Goal: Transaction & Acquisition: Purchase product/service

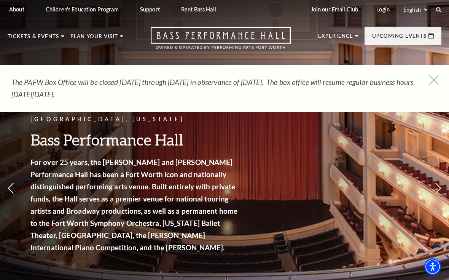
click at [434, 81] on icon at bounding box center [434, 80] width 10 height 10
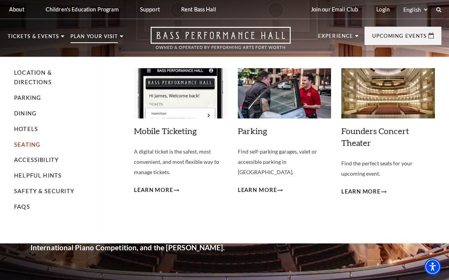
click at [31, 142] on link "Seating" at bounding box center [27, 144] width 26 height 6
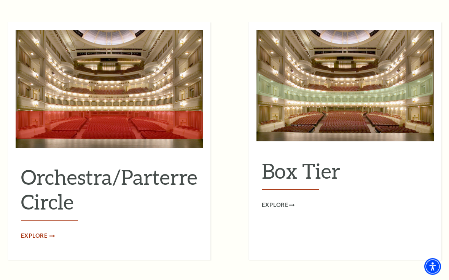
scroll to position [672, 0]
click at [44, 231] on span "Explore" at bounding box center [34, 236] width 27 height 10
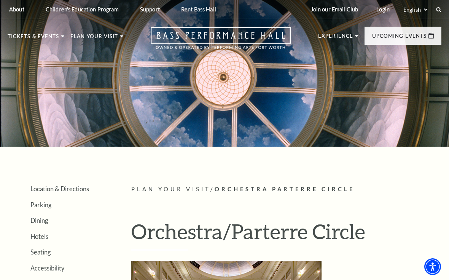
click at [54, 279] on html "*{ pointer-events: fill; } Select: English Español Tickets & Events Now On Sale…" at bounding box center [224, 140] width 449 height 280
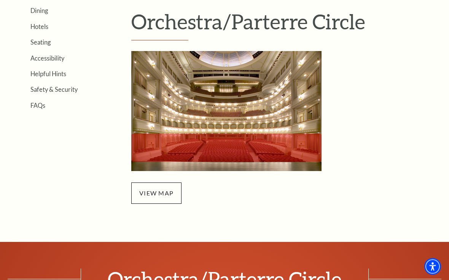
scroll to position [210, 0]
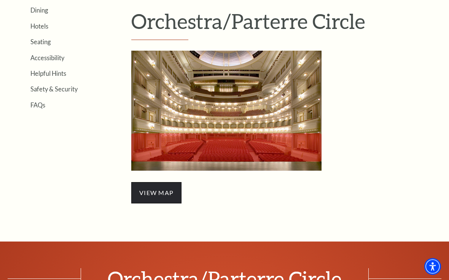
click at [163, 199] on span "view map" at bounding box center [156, 192] width 50 height 21
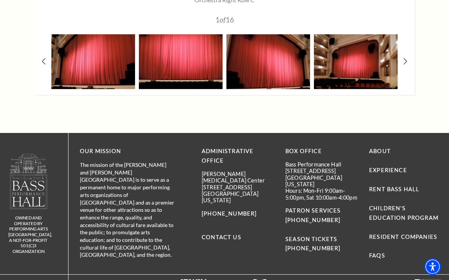
scroll to position [818, 0]
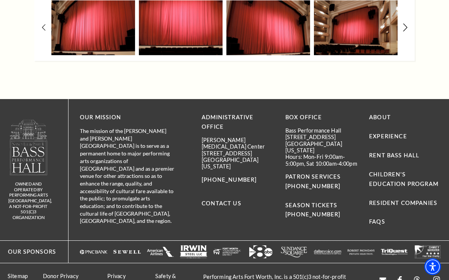
click at [403, 28] on icon at bounding box center [405, 28] width 5 height 8
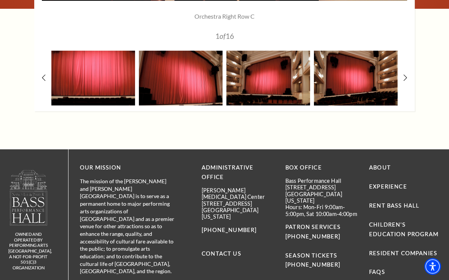
scroll to position [766, 0]
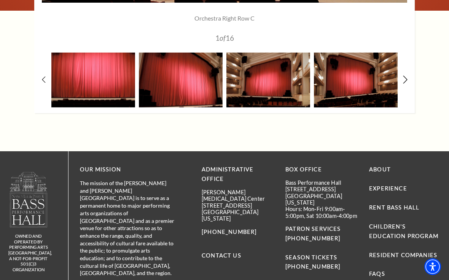
click at [405, 78] on icon at bounding box center [405, 80] width 5 height 8
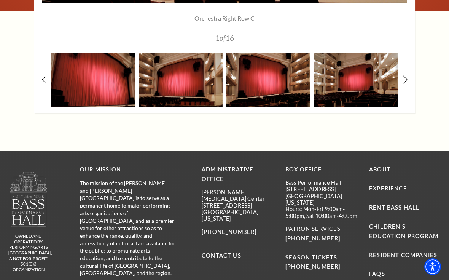
click at [405, 78] on icon at bounding box center [405, 80] width 5 height 8
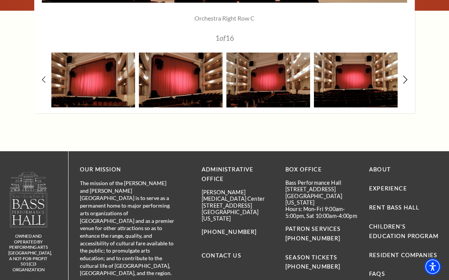
click at [405, 78] on icon at bounding box center [405, 80] width 5 height 8
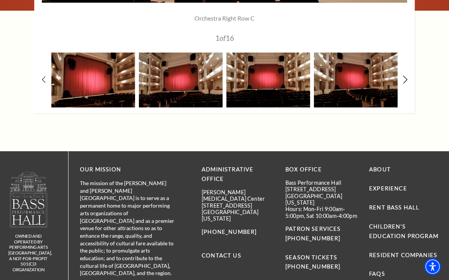
click at [405, 78] on icon at bounding box center [405, 80] width 5 height 8
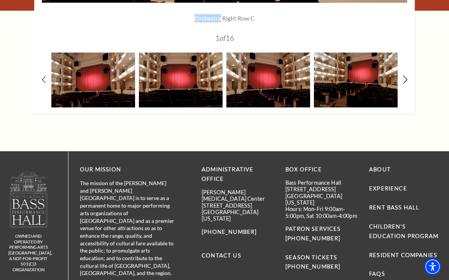
click at [405, 78] on icon at bounding box center [405, 80] width 5 height 8
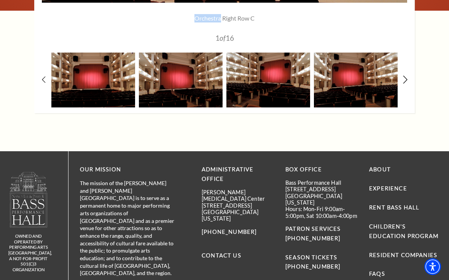
click at [405, 78] on icon at bounding box center [405, 80] width 5 height 8
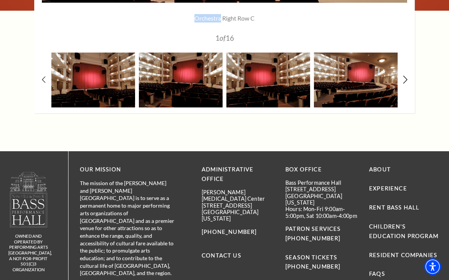
click at [405, 78] on icon at bounding box center [405, 80] width 5 height 8
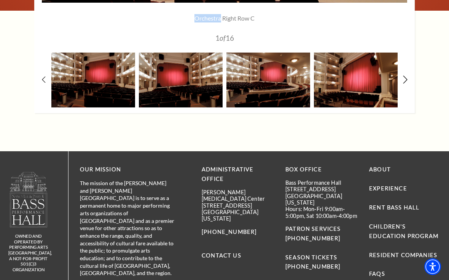
click at [405, 78] on icon at bounding box center [405, 80] width 5 height 8
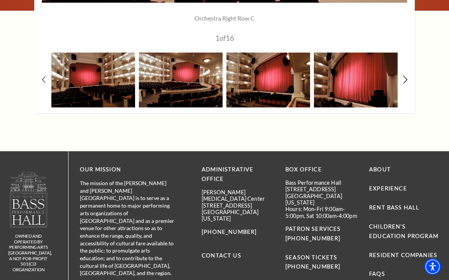
click at [405, 79] on icon at bounding box center [405, 80] width 5 height 8
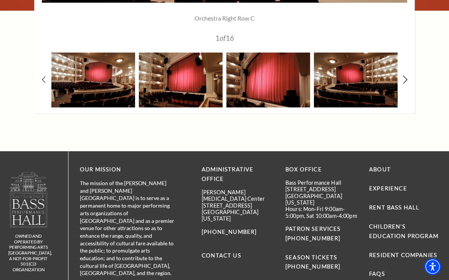
click at [405, 79] on icon at bounding box center [405, 80] width 5 height 8
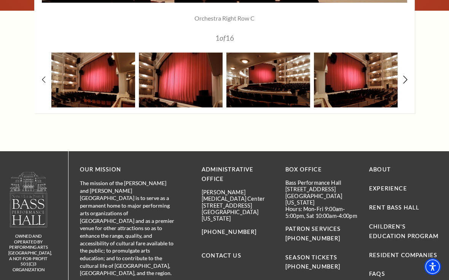
click at [405, 79] on icon at bounding box center [405, 80] width 5 height 8
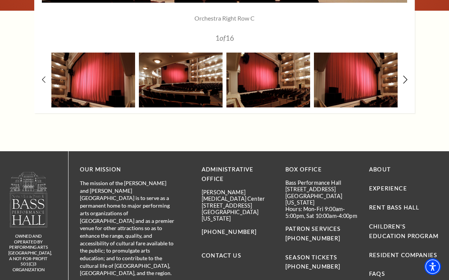
click at [405, 79] on icon at bounding box center [405, 80] width 5 height 8
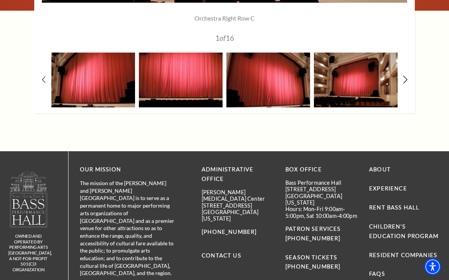
click at [405, 80] on icon at bounding box center [405, 80] width 5 height 8
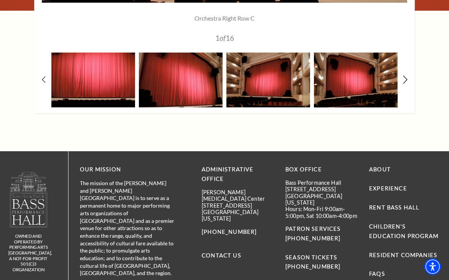
click at [405, 80] on use at bounding box center [405, 80] width 4 height 8
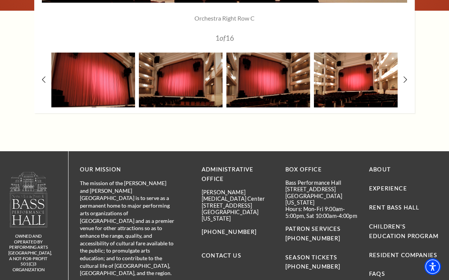
click at [367, 84] on img at bounding box center [356, 80] width 84 height 55
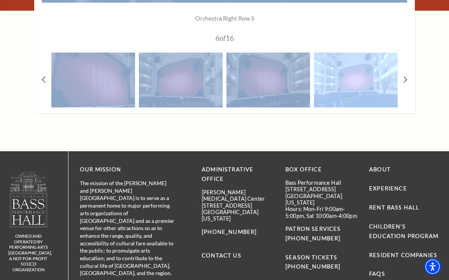
click at [367, 84] on img at bounding box center [356, 80] width 84 height 55
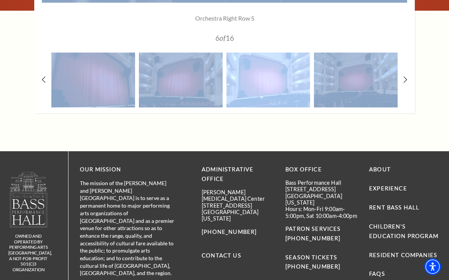
click at [280, 76] on img at bounding box center [268, 80] width 84 height 55
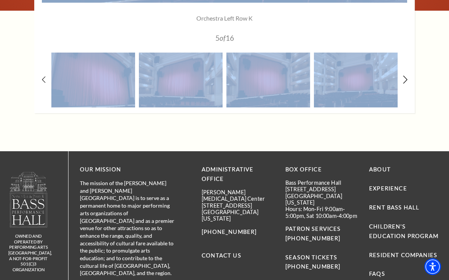
click at [405, 79] on icon at bounding box center [405, 80] width 5 height 8
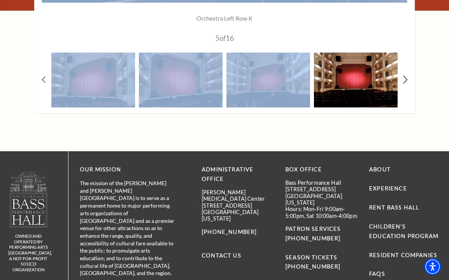
click at [405, 80] on use at bounding box center [405, 80] width 4 height 8
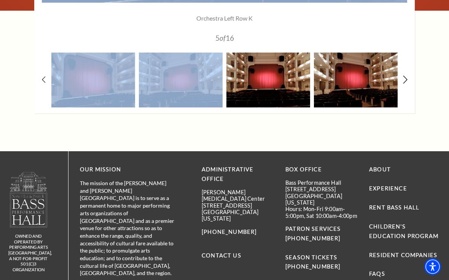
click at [405, 80] on use at bounding box center [405, 80] width 4 height 8
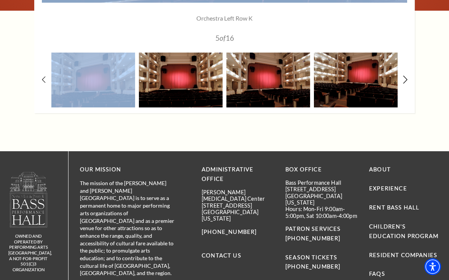
click at [405, 80] on use at bounding box center [405, 80] width 4 height 8
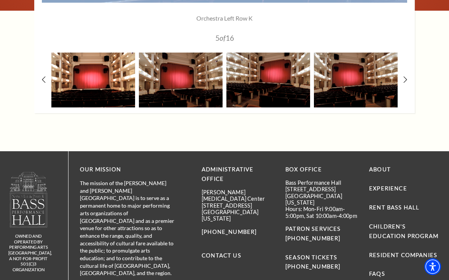
click at [102, 85] on img at bounding box center [93, 80] width 84 height 55
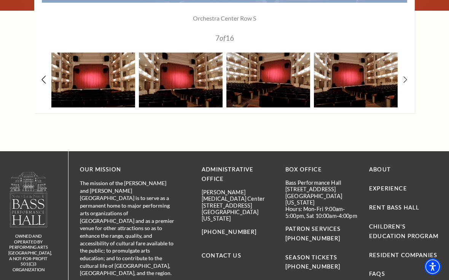
click at [43, 79] on use at bounding box center [43, 80] width 4 height 8
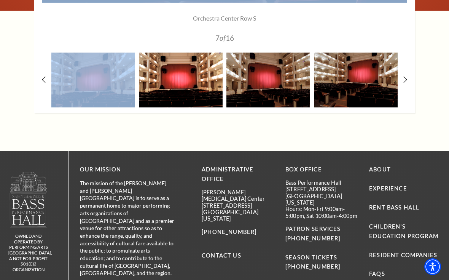
click at [174, 78] on img at bounding box center [181, 80] width 84 height 55
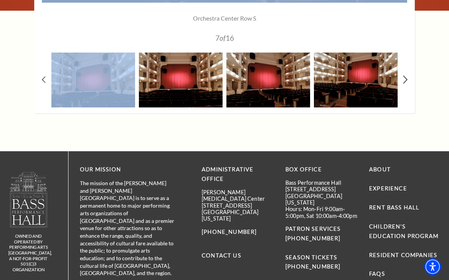
click at [406, 77] on use at bounding box center [405, 80] width 4 height 8
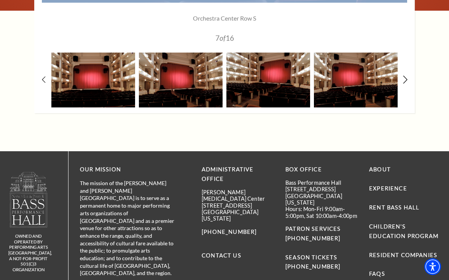
click at [406, 78] on icon at bounding box center [405, 80] width 5 height 8
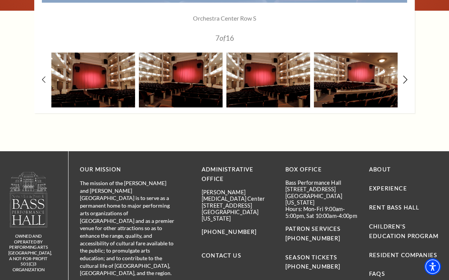
click at [406, 79] on icon at bounding box center [405, 80] width 5 height 8
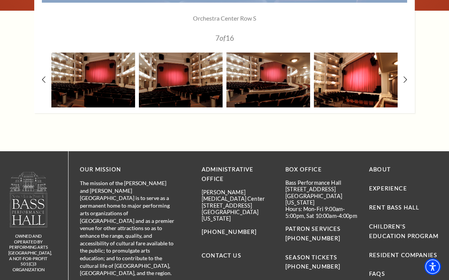
click at [343, 83] on img at bounding box center [356, 80] width 84 height 55
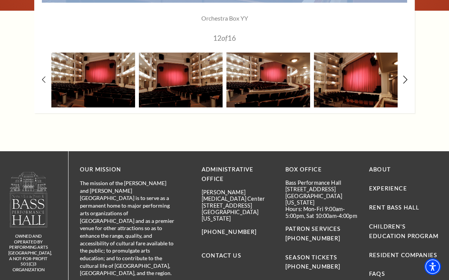
click at [405, 81] on icon at bounding box center [405, 80] width 5 height 8
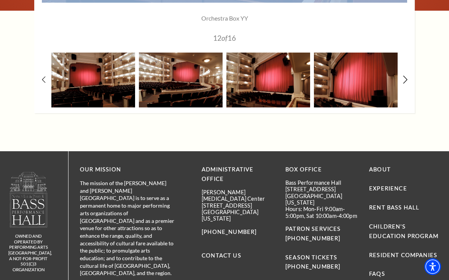
click at [405, 81] on icon at bounding box center [405, 80] width 5 height 8
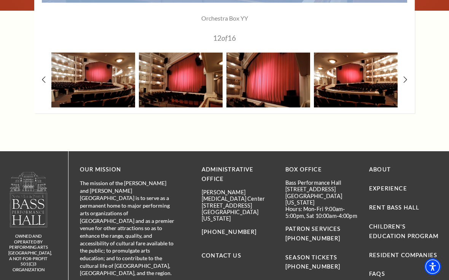
click at [368, 77] on img at bounding box center [356, 80] width 84 height 55
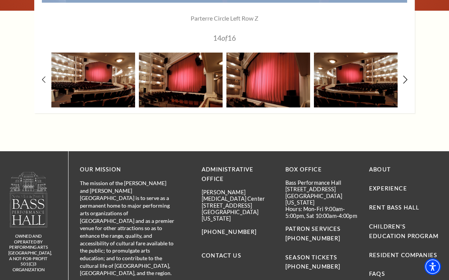
click at [407, 80] on icon at bounding box center [405, 80] width 5 height 8
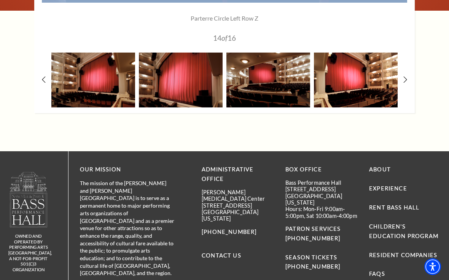
click at [364, 73] on img at bounding box center [356, 80] width 84 height 55
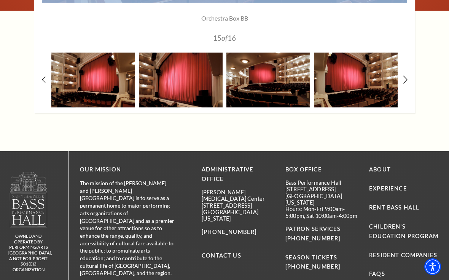
click at [403, 80] on icon at bounding box center [405, 80] width 5 height 8
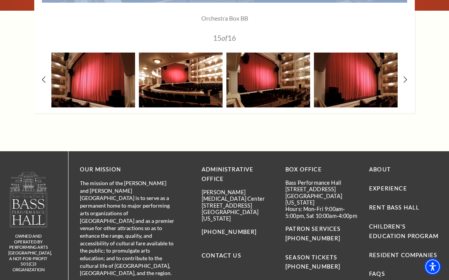
click at [203, 85] on img at bounding box center [181, 80] width 84 height 55
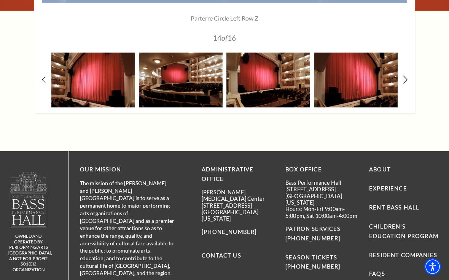
click at [404, 77] on icon at bounding box center [405, 80] width 5 height 8
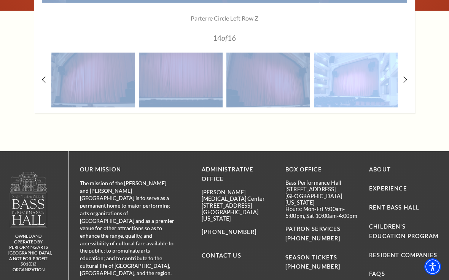
click at [355, 83] on img at bounding box center [356, 80] width 84 height 55
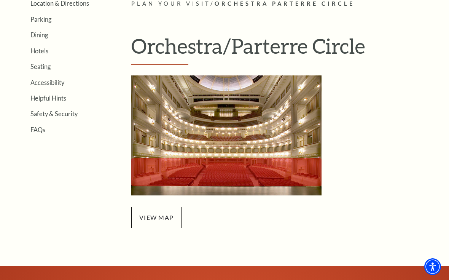
scroll to position [185, 0]
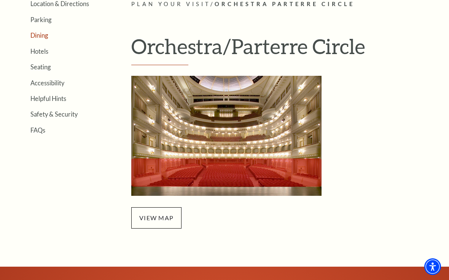
click at [36, 35] on link "Dining" at bounding box center [39, 35] width 18 height 7
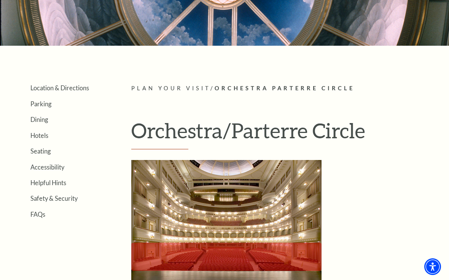
scroll to position [99, 0]
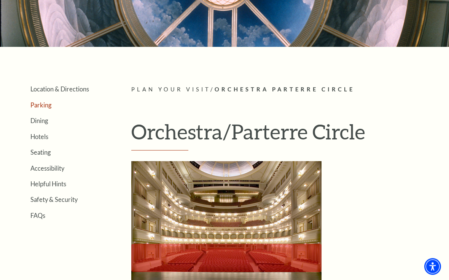
click at [44, 106] on link "Parking" at bounding box center [40, 105] width 21 height 7
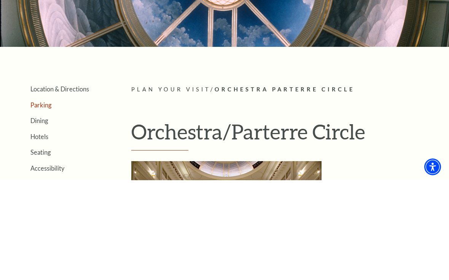
scroll to position [100, 0]
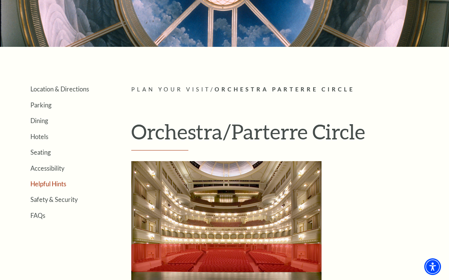
click at [50, 184] on link "Helpful Hints" at bounding box center [48, 183] width 36 height 7
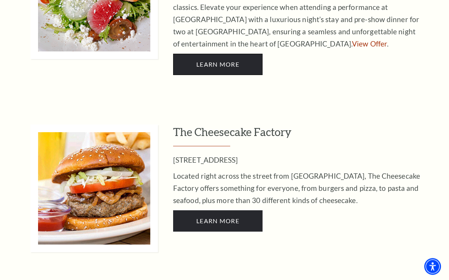
scroll to position [427, 0]
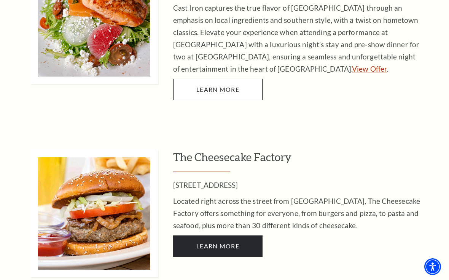
click at [352, 64] on link "View Offer" at bounding box center [369, 68] width 35 height 9
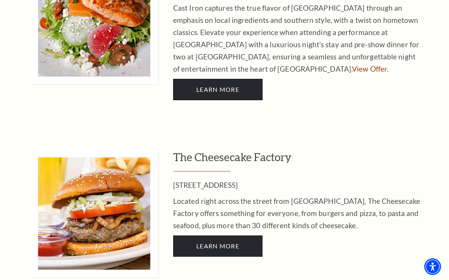
click at [195, 79] on link "LEARN MORE" at bounding box center [217, 89] width 89 height 21
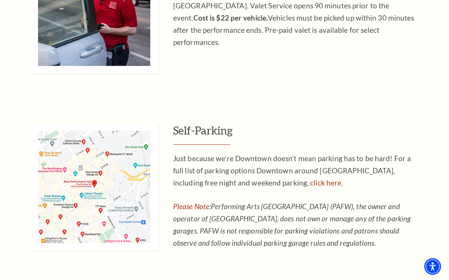
scroll to position [400, 0]
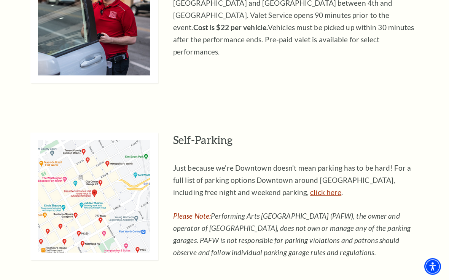
click at [310, 191] on link "click here" at bounding box center [325, 192] width 31 height 9
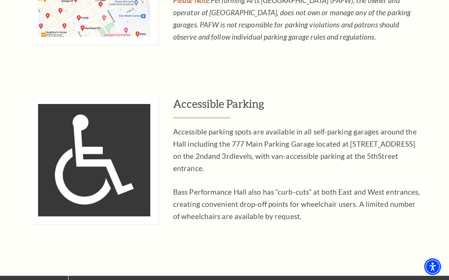
scroll to position [615, 0]
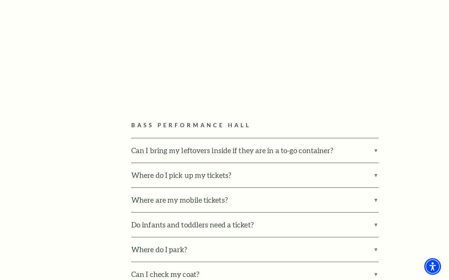
scroll to position [348, 0]
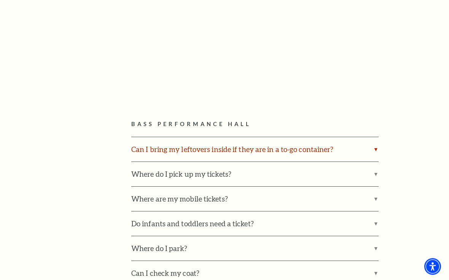
click at [169, 147] on label "Can I bring my leftovers inside if they are in a to-go container?" at bounding box center [254, 149] width 247 height 24
click at [0, 0] on input "Can I bring my leftovers inside if they are in a to-go container?" at bounding box center [0, 0] width 0 height 0
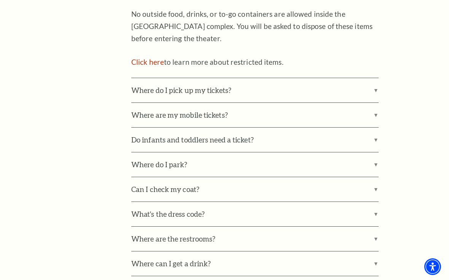
scroll to position [511, 0]
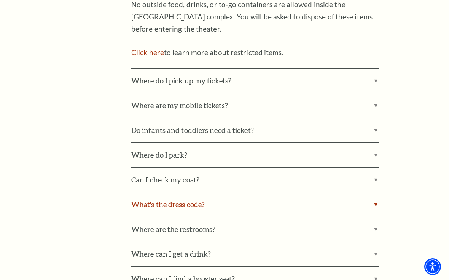
click at [152, 199] on label "What's the dress code?" at bounding box center [254, 204] width 247 height 24
click at [0, 0] on input "What's the dress code?" at bounding box center [0, 0] width 0 height 0
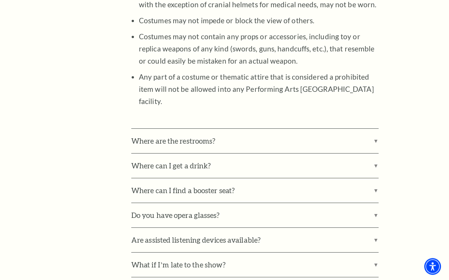
scroll to position [886, 0]
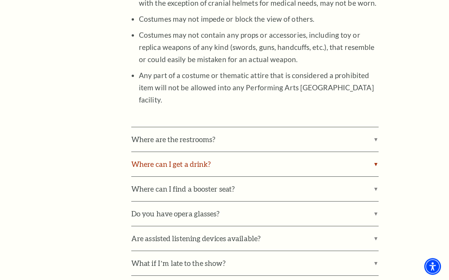
click at [150, 152] on label "Where can I get a drink?" at bounding box center [254, 164] width 247 height 24
click at [0, 0] on input "Where can I get a drink?" at bounding box center [0, 0] width 0 height 0
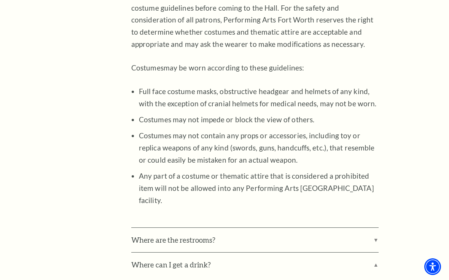
scroll to position [786, 0]
click at [155, 228] on label "Where are the restrooms?" at bounding box center [254, 240] width 247 height 24
click at [0, 0] on input "Where are the restrooms?" at bounding box center [0, 0] width 0 height 0
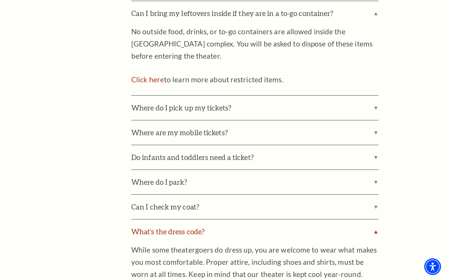
scroll to position [484, 0]
click at [138, 130] on label "Where are my mobile tickets?" at bounding box center [254, 133] width 247 height 24
click at [0, 0] on input "Where are my mobile tickets?" at bounding box center [0, 0] width 0 height 0
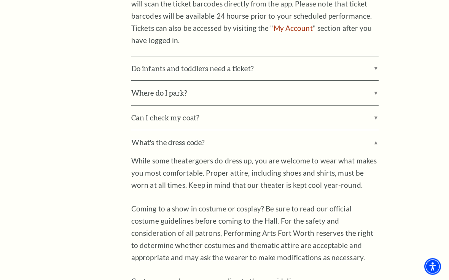
scroll to position [680, 0]
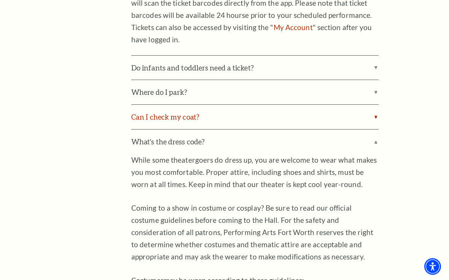
click at [332, 107] on label "Can I check my coat?" at bounding box center [254, 117] width 247 height 24
click at [0, 0] on input "Can I check my coat?" at bounding box center [0, 0] width 0 height 0
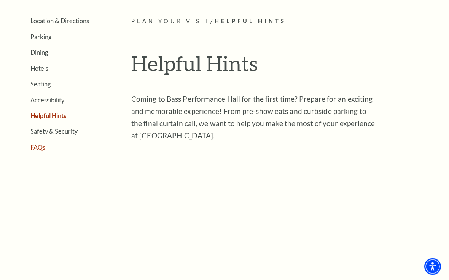
scroll to position [168, 0]
click at [41, 147] on link "FAQs" at bounding box center [37, 146] width 15 height 7
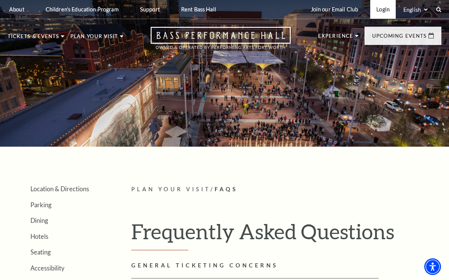
click at [380, 12] on link "Login" at bounding box center [383, 9] width 26 height 19
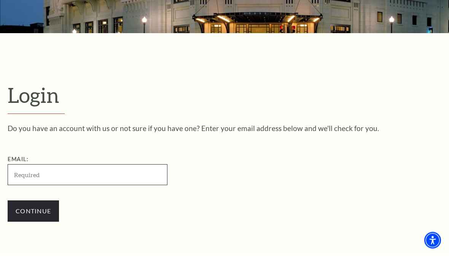
scroll to position [170, 0]
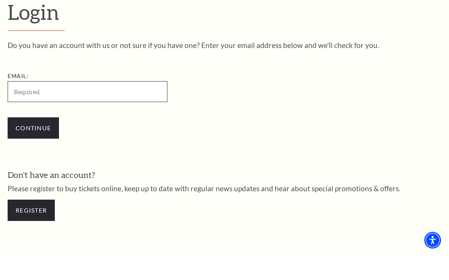
click at [98, 108] on input "Email:" at bounding box center [88, 118] width 160 height 21
type input "drjddavis@aol.com"
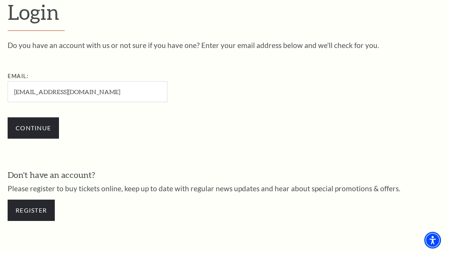
click at [29, 139] on div "Continue" at bounding box center [126, 154] width 236 height 37
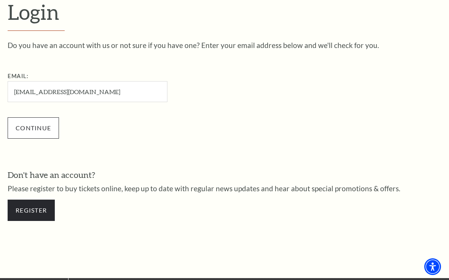
click at [30, 131] on input "Continue" at bounding box center [33, 127] width 51 height 21
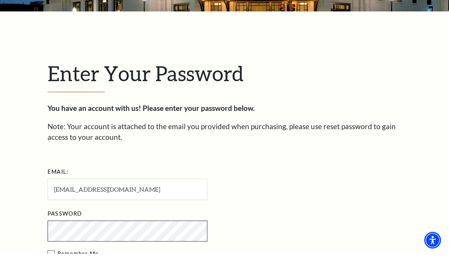
scroll to position [177, 0]
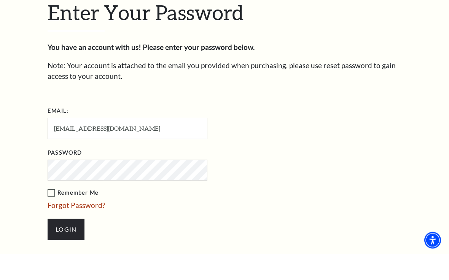
click at [50, 215] on label "Remember Me" at bounding box center [166, 220] width 236 height 10
click at [0, 0] on input "Remember Me" at bounding box center [0, 0] width 0 height 0
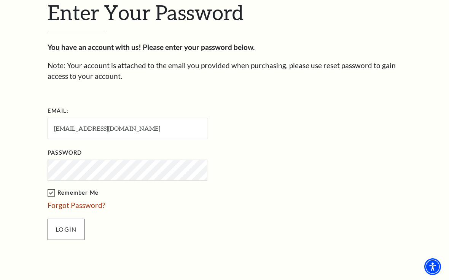
click at [61, 229] on input "Login" at bounding box center [66, 228] width 37 height 21
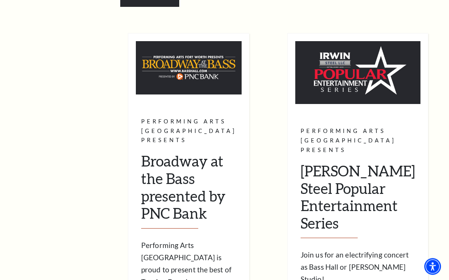
scroll to position [289, 0]
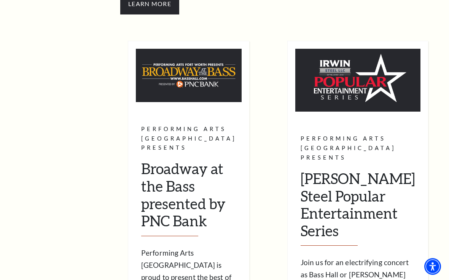
click at [405, 170] on h2 "[PERSON_NAME] Steel Popular Entertainment Series" at bounding box center [358, 208] width 115 height 76
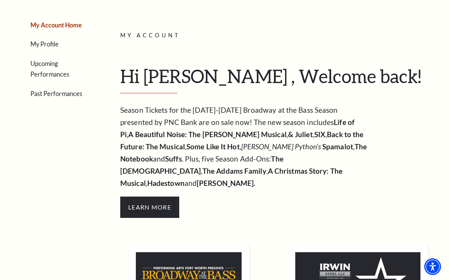
scroll to position [86, 0]
click at [69, 64] on link "Upcoming Performances" at bounding box center [49, 69] width 39 height 18
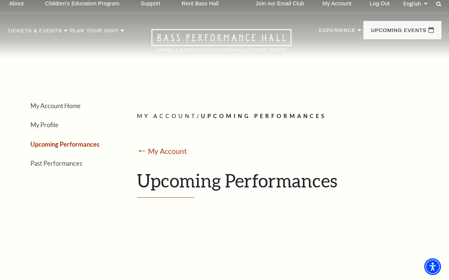
scroll to position [0, 0]
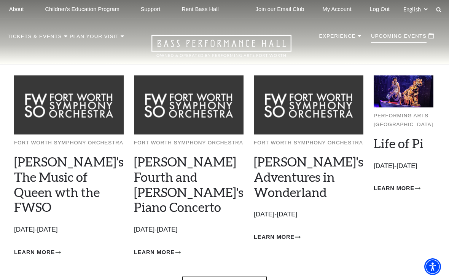
click at [375, 107] on img at bounding box center [404, 91] width 60 height 32
click at [374, 151] on link "Life of Pi" at bounding box center [399, 142] width 50 height 15
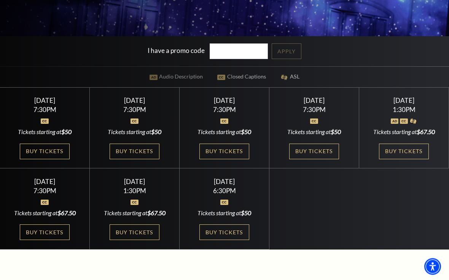
scroll to position [185, 0]
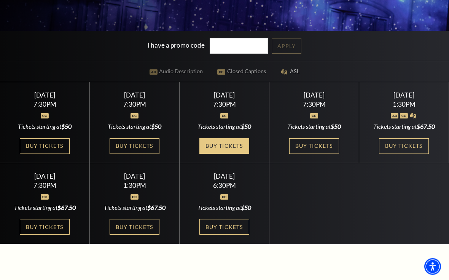
click at [213, 154] on link "Buy Tickets" at bounding box center [223, 147] width 49 height 16
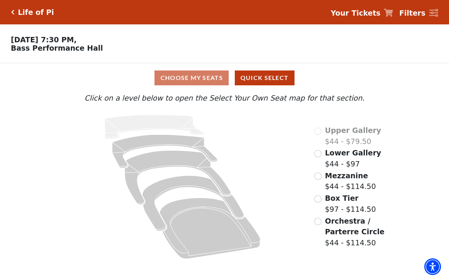
click at [318, 222] on input "Orchestra / Parterre Circle$44 - $114.50\a" at bounding box center [317, 221] width 7 height 7
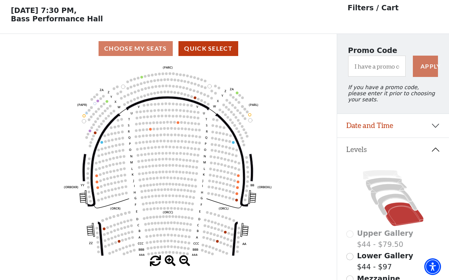
scroll to position [27, 0]
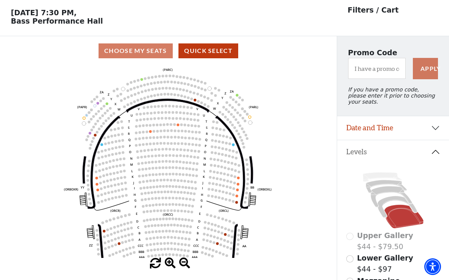
click at [437, 130] on button "Date and Time" at bounding box center [393, 128] width 112 height 24
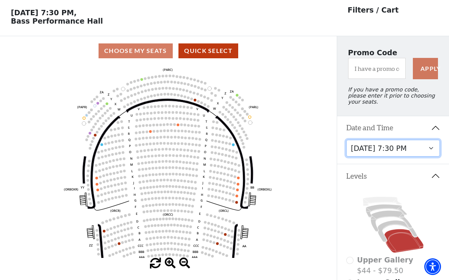
scroll to position [32, 24]
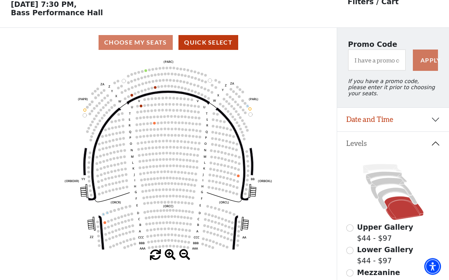
scroll to position [35, 0]
click at [394, 120] on button "Date and Time" at bounding box center [393, 120] width 112 height 24
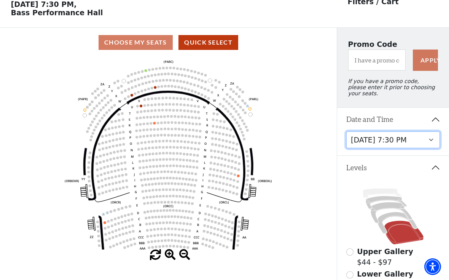
scroll to position [39, 32]
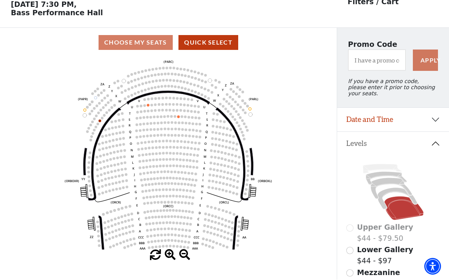
scroll to position [35, 0]
click at [382, 123] on button "Date and Time" at bounding box center [393, 120] width 112 height 24
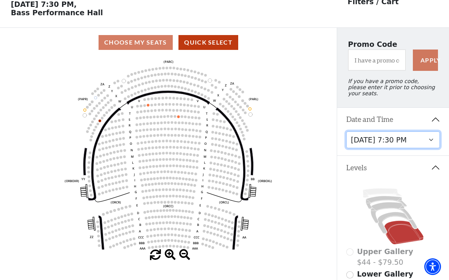
scroll to position [39, 20]
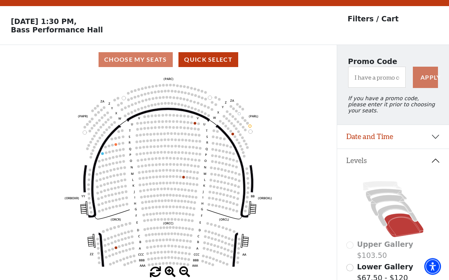
scroll to position [18, 0]
click at [366, 140] on button "Date and Time" at bounding box center [393, 137] width 112 height 24
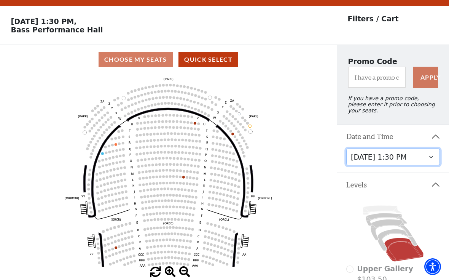
scroll to position [32, 21]
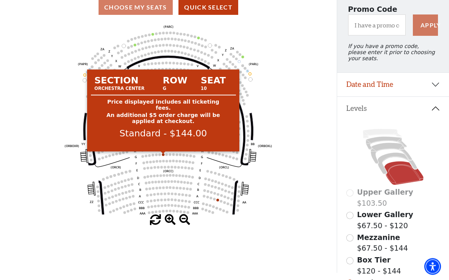
scroll to position [70, 0]
click at [163, 155] on circle at bounding box center [163, 154] width 3 height 3
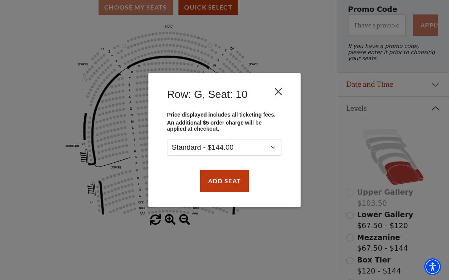
click at [277, 92] on button "Close" at bounding box center [278, 91] width 14 height 14
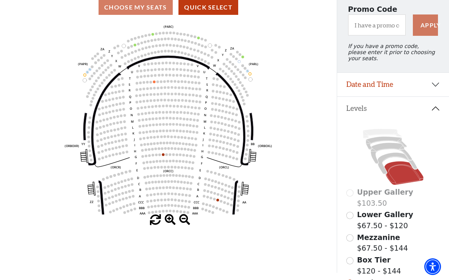
scroll to position [0, 0]
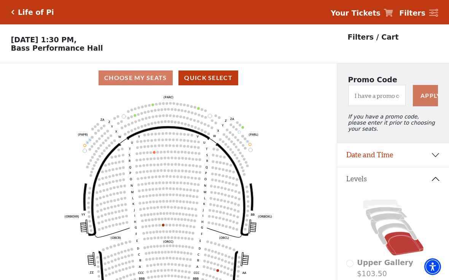
click at [22, 17] on div "Life of Pi Your Tickets Filters" at bounding box center [224, 12] width 449 height 24
click at [12, 13] on icon "Click here to go back to filters" at bounding box center [12, 12] width 3 height 5
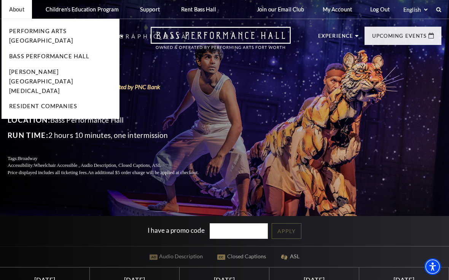
click at [13, 12] on p "About" at bounding box center [16, 9] width 15 height 6
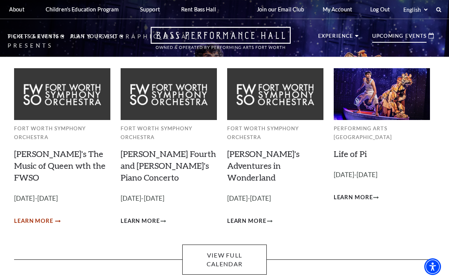
click at [34, 216] on span "Learn More" at bounding box center [33, 221] width 39 height 10
